Goal: Information Seeking & Learning: Learn about a topic

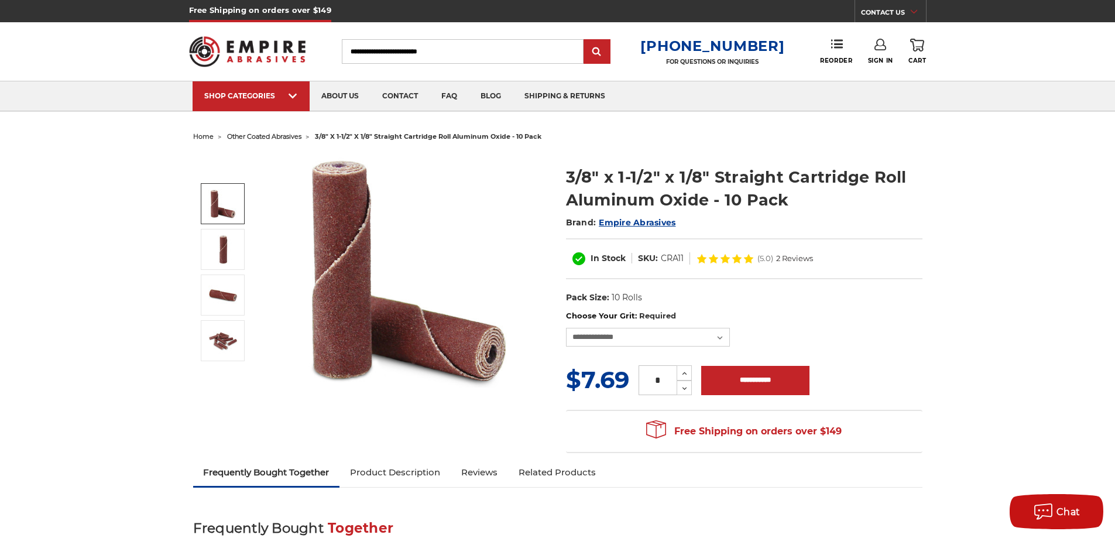
click at [210, 202] on img at bounding box center [222, 203] width 29 height 29
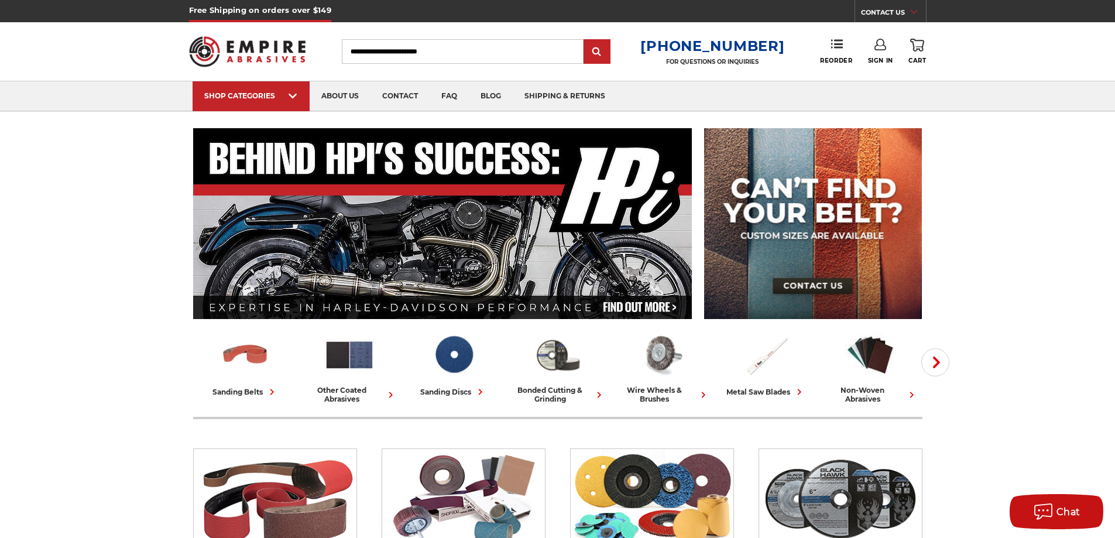
drag, startPoint x: 425, startPoint y: 49, endPoint x: 424, endPoint y: 39, distance: 10.0
click at [425, 48] on input "Search" at bounding box center [463, 51] width 242 height 25
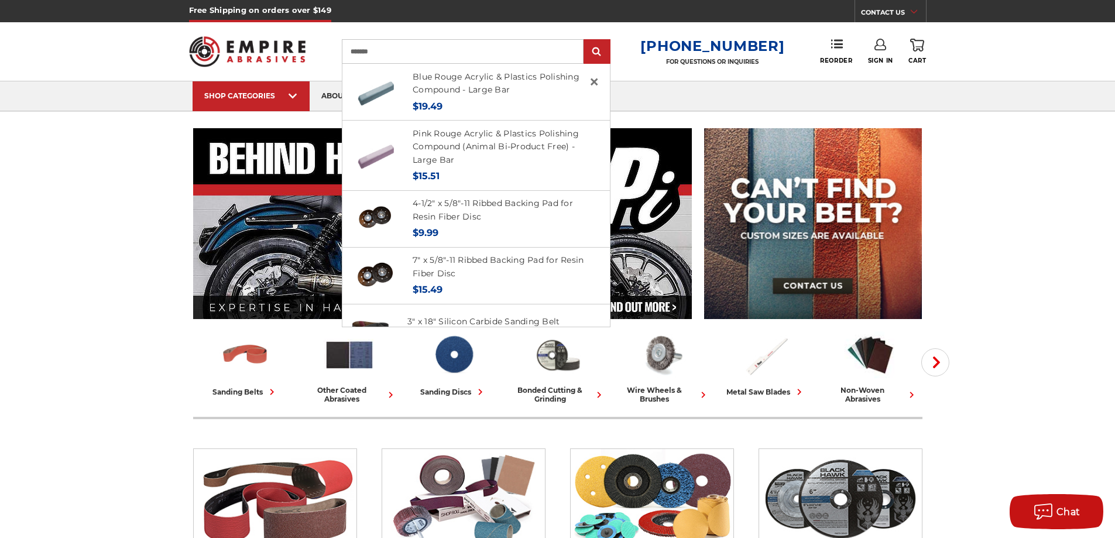
click at [485, 39] on input "*******" at bounding box center [463, 51] width 242 height 25
click at [482, 45] on input "*******" at bounding box center [463, 51] width 242 height 25
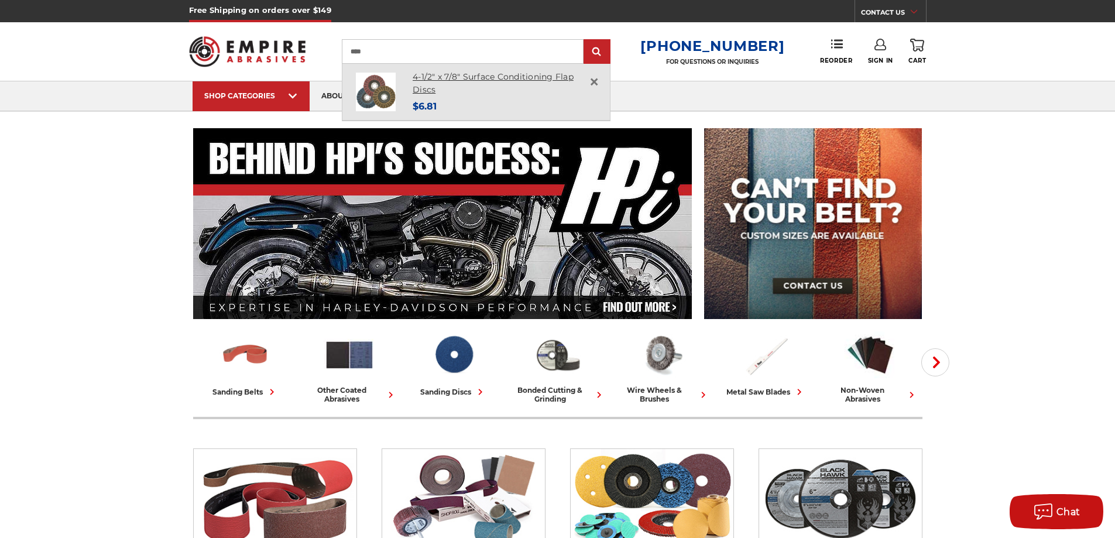
type input "****"
click at [440, 74] on link "4-1/2" x 7/8" Surface Conditioning Flap Discs" at bounding box center [493, 83] width 161 height 24
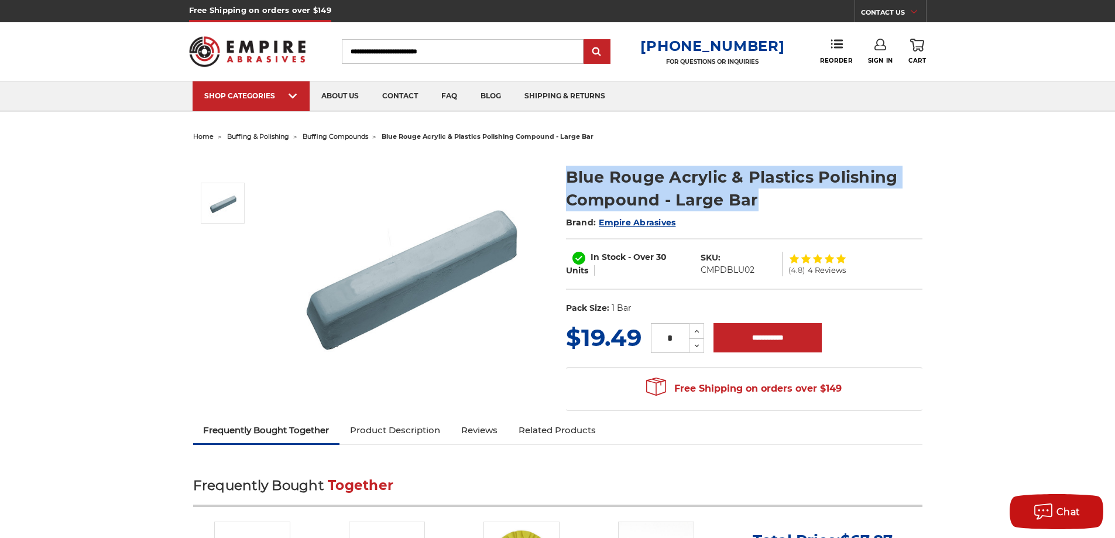
drag, startPoint x: 569, startPoint y: 176, endPoint x: 757, endPoint y: 195, distance: 189.4
click at [757, 195] on h1 "Blue Rouge Acrylic & Plastics Polishing Compound - Large Bar" at bounding box center [744, 189] width 356 height 46
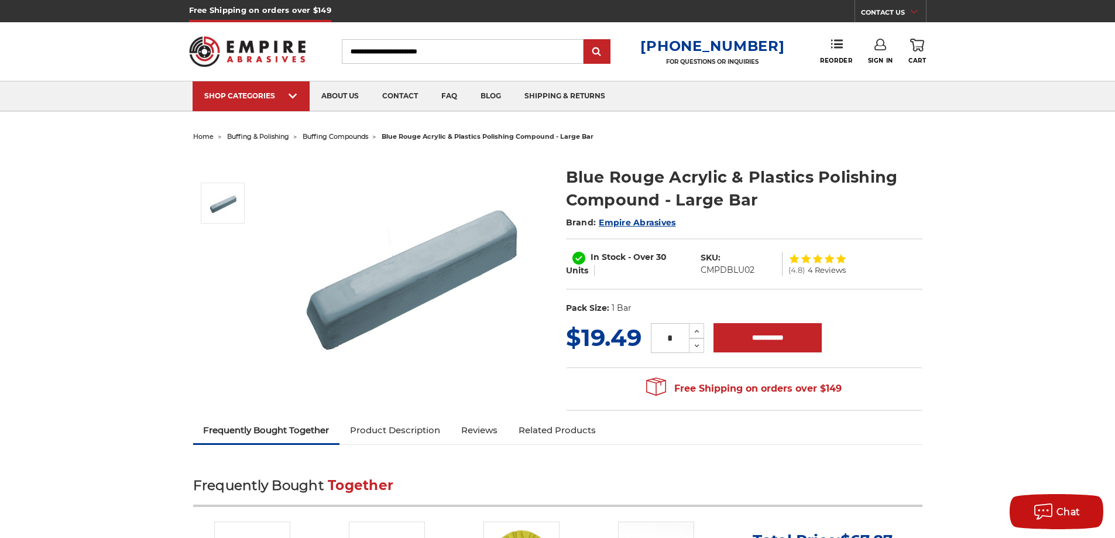
drag, startPoint x: 567, startPoint y: 173, endPoint x: 585, endPoint y: 180, distance: 19.1
click at [575, 175] on h1 "Blue Rouge Acrylic & Plastics Polishing Compound - Large Bar" at bounding box center [744, 189] width 356 height 46
click at [769, 195] on h1 "Blue Rouge Acrylic & Plastics Polishing Compound - Large Bar" at bounding box center [744, 189] width 356 height 46
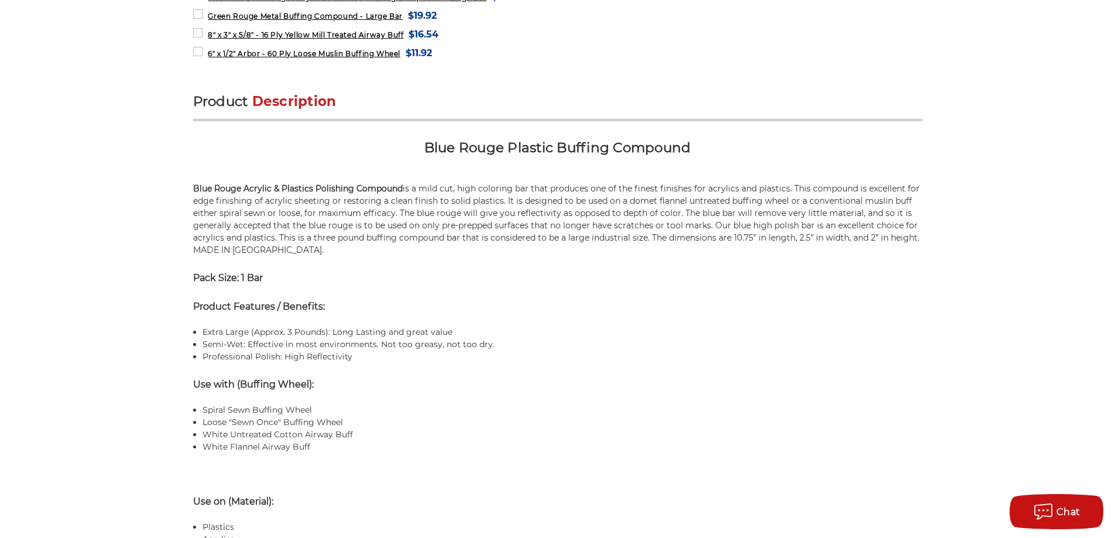
scroll to position [702, 0]
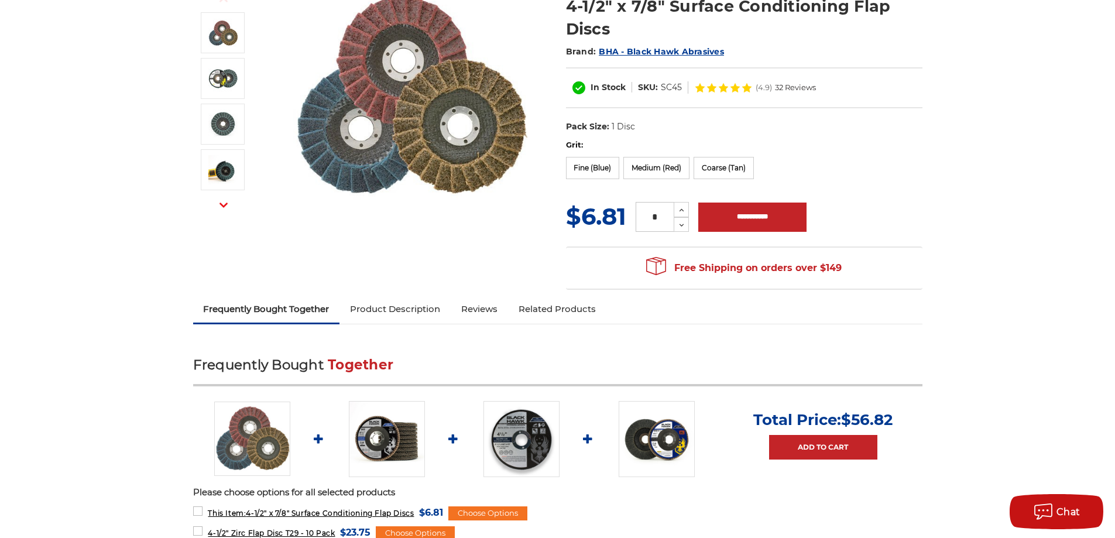
scroll to position [59, 0]
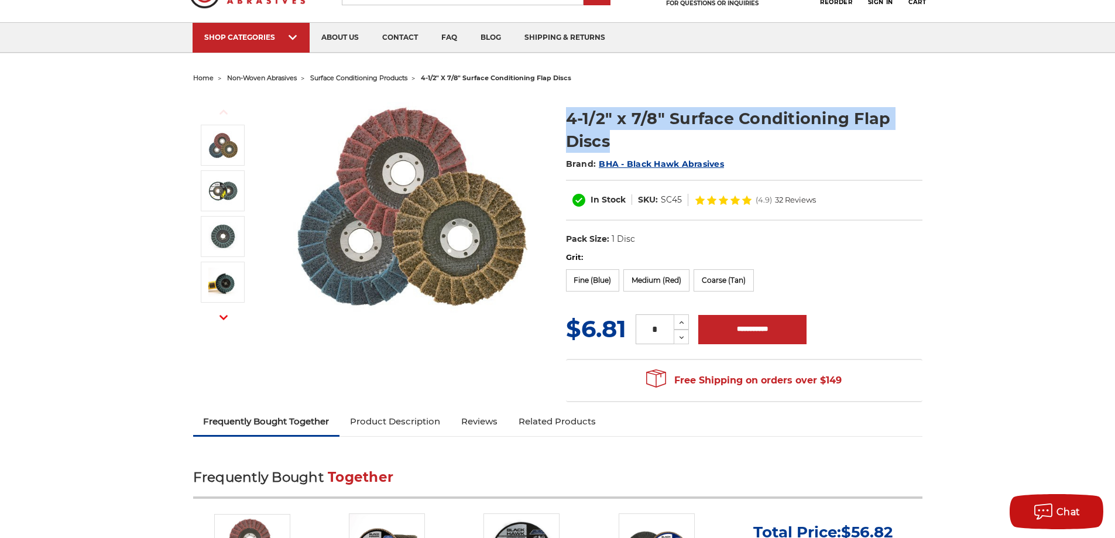
drag, startPoint x: 621, startPoint y: 142, endPoint x: 564, endPoint y: 114, distance: 63.3
click at [564, 114] on section "4-1/2" x 7/8" Surface Conditioning Flap Discs Brand: BHA - Black Hawk Abrasives…" at bounding box center [744, 173] width 373 height 157
drag, startPoint x: 539, startPoint y: 124, endPoint x: 564, endPoint y: 110, distance: 28.8
click at [564, 110] on section "4-1/2" x 7/8" Surface Conditioning Flap Discs Brand: BHA - Black Hawk Abrasives…" at bounding box center [744, 173] width 373 height 157
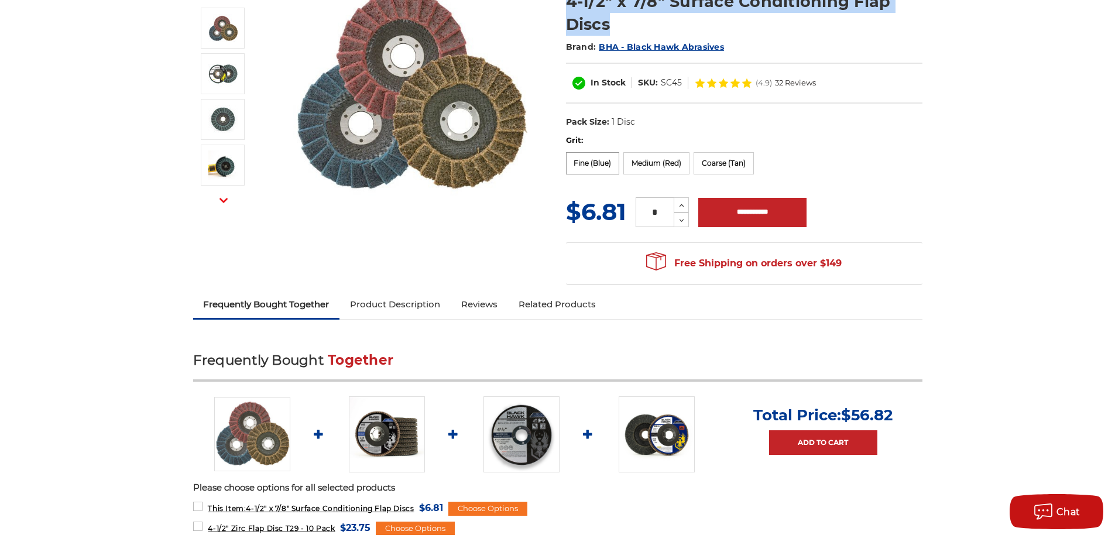
scroll to position [0, 0]
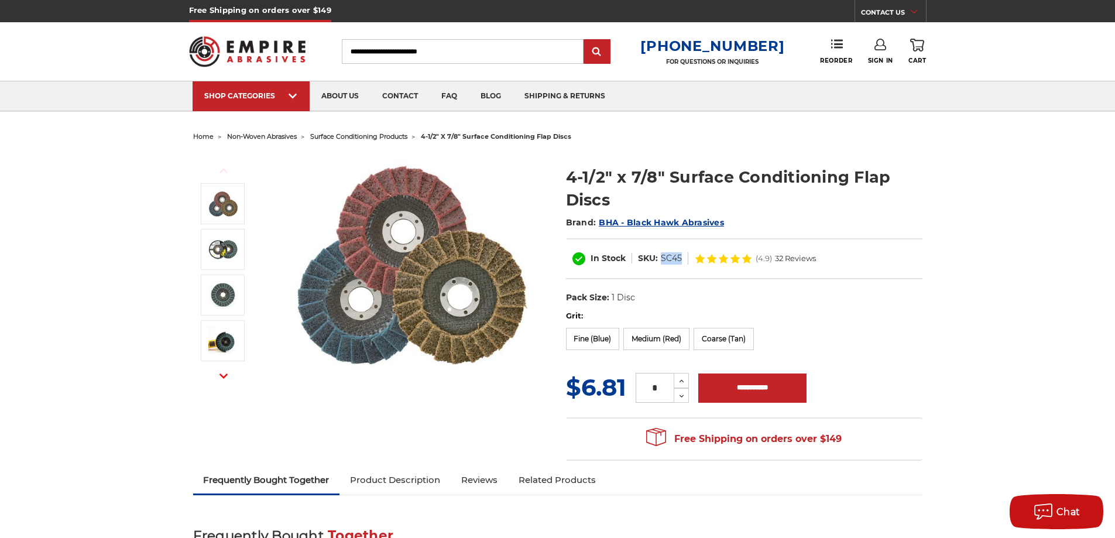
drag, startPoint x: 661, startPoint y: 255, endPoint x: 679, endPoint y: 255, distance: 17.6
click at [679, 255] on dd "SC45" at bounding box center [671, 258] width 21 height 12
drag, startPoint x: 679, startPoint y: 256, endPoint x: 661, endPoint y: 255, distance: 18.1
click at [661, 255] on dd "SC45" at bounding box center [671, 258] width 21 height 12
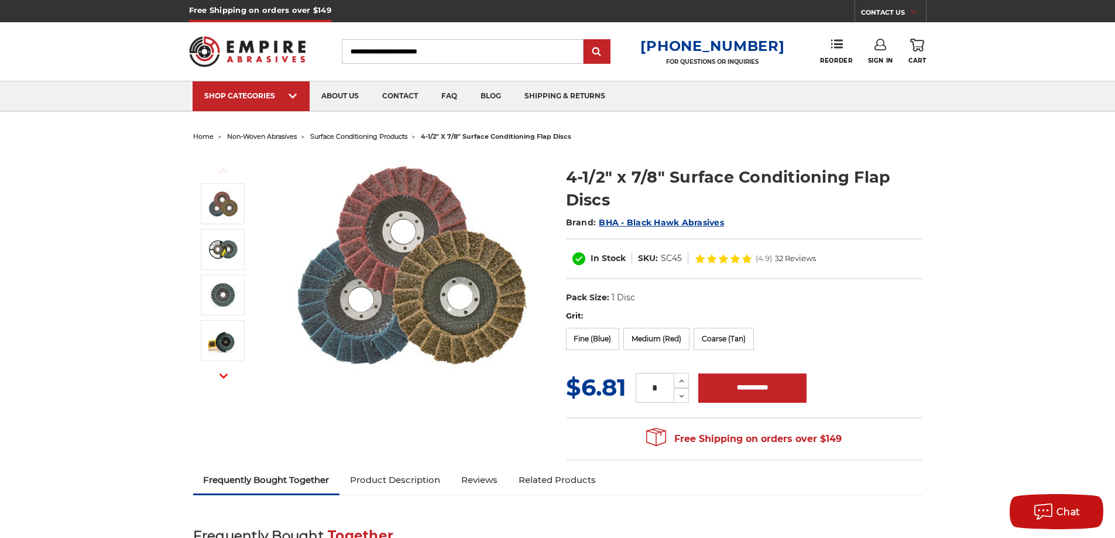
click at [669, 301] on dl "UPC: Pack Size: 1 Disc Size: 4-1/2" Tool: Angle Grinder Material: Surface Condi…" at bounding box center [744, 298] width 356 height 25
click at [662, 254] on dd "SC45" at bounding box center [671, 258] width 21 height 12
drag, startPoint x: 626, startPoint y: 387, endPoint x: 569, endPoint y: 395, distance: 57.3
click at [569, 395] on div "MSRP: Was: Now: $6.81 (You save ) * Increase Quantity: Decrease Quantity:" at bounding box center [744, 387] width 356 height 34
click at [623, 394] on span "$6.81" at bounding box center [596, 387] width 60 height 29
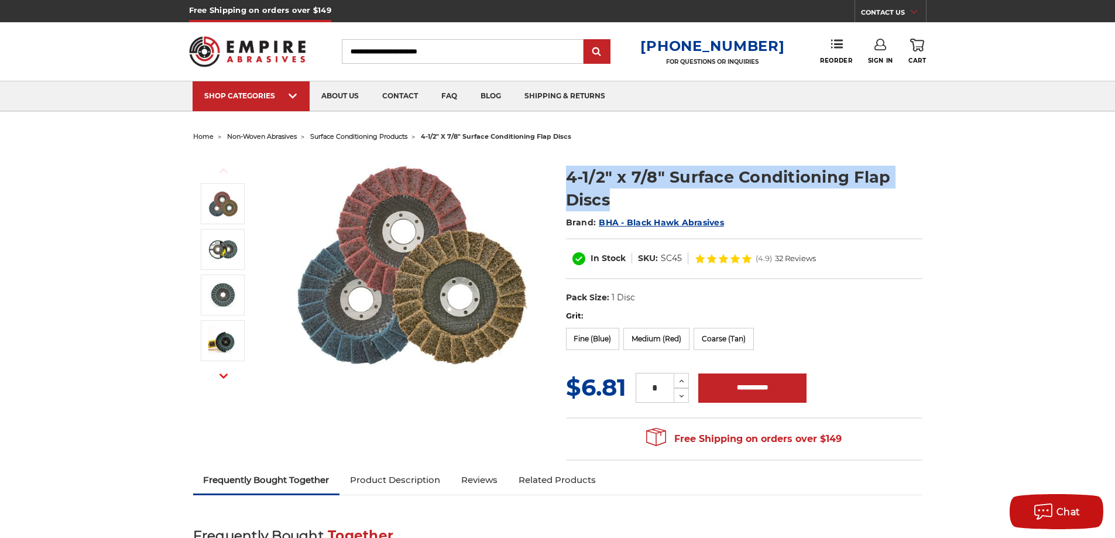
drag, startPoint x: 623, startPoint y: 200, endPoint x: 564, endPoint y: 173, distance: 64.9
click at [564, 173] on section "4-1/2" x 7/8" Surface Conditioning Flap Discs Brand: BHA - Black Hawk Abrasives…" at bounding box center [744, 231] width 373 height 157
